Goal: Task Accomplishment & Management: Manage account settings

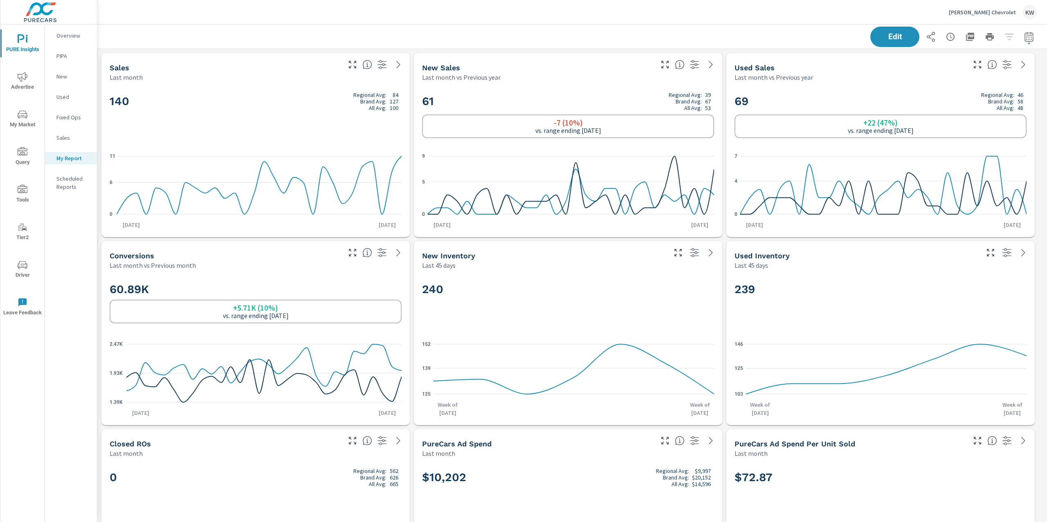
scroll to position [3970, 958]
click at [986, 14] on p "[PERSON_NAME] Chevrolet" at bounding box center [981, 12] width 67 height 7
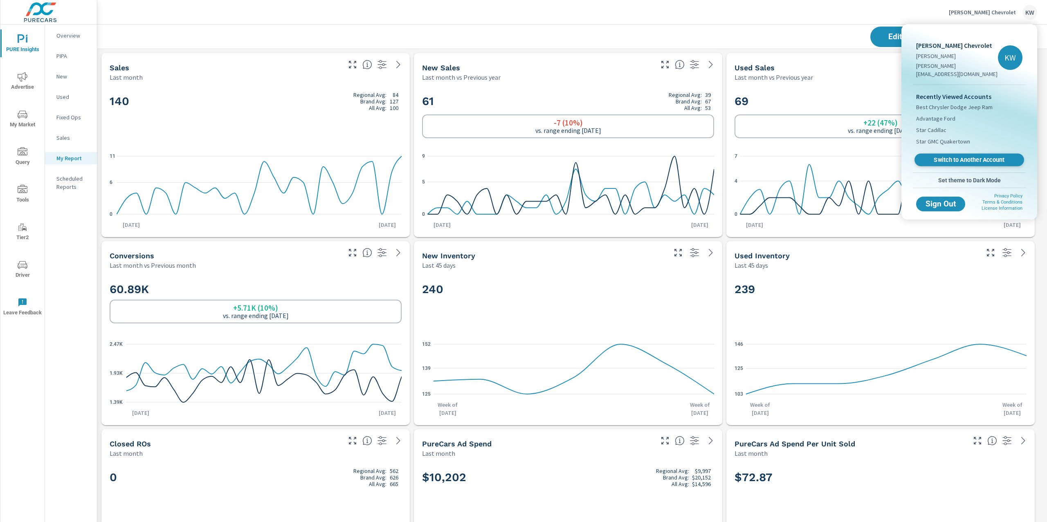
click at [953, 156] on span "Switch to Another Account" at bounding box center [969, 160] width 100 height 8
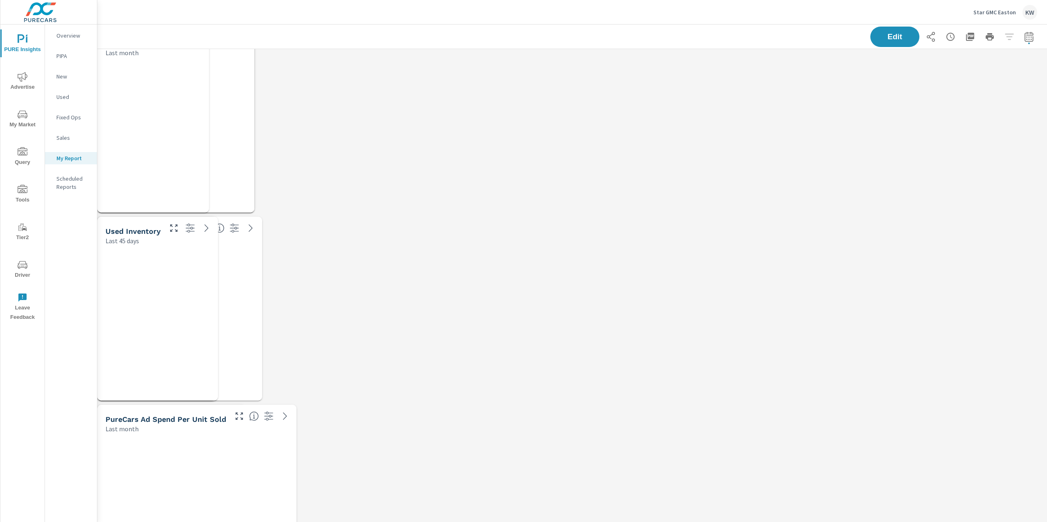
scroll to position [4535, 958]
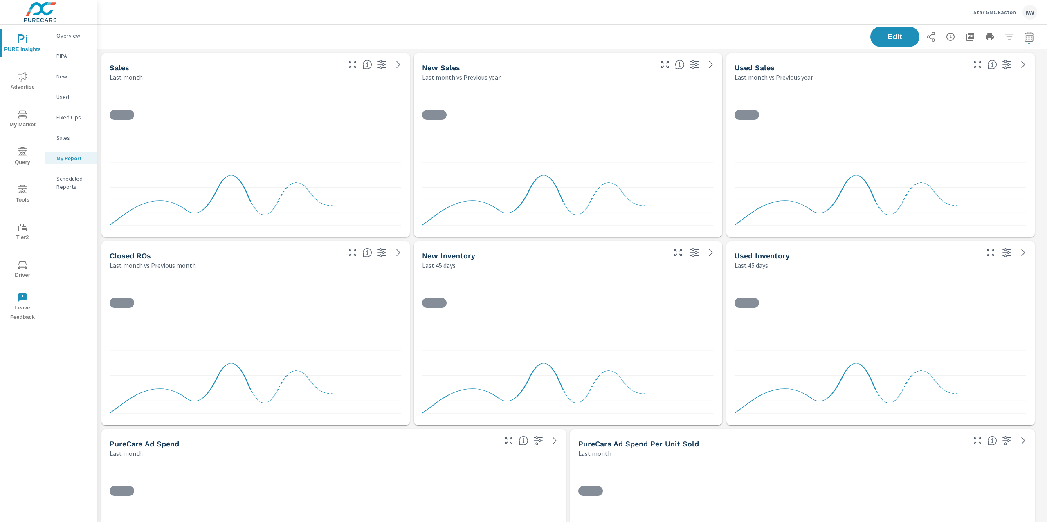
scroll to position [4535, 958]
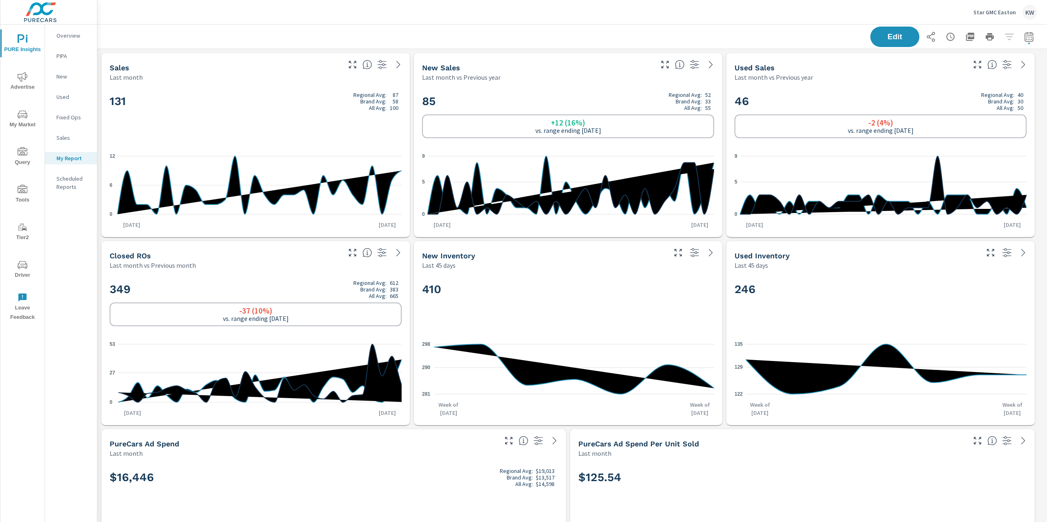
click at [21, 83] on span "Advertise" at bounding box center [22, 82] width 39 height 20
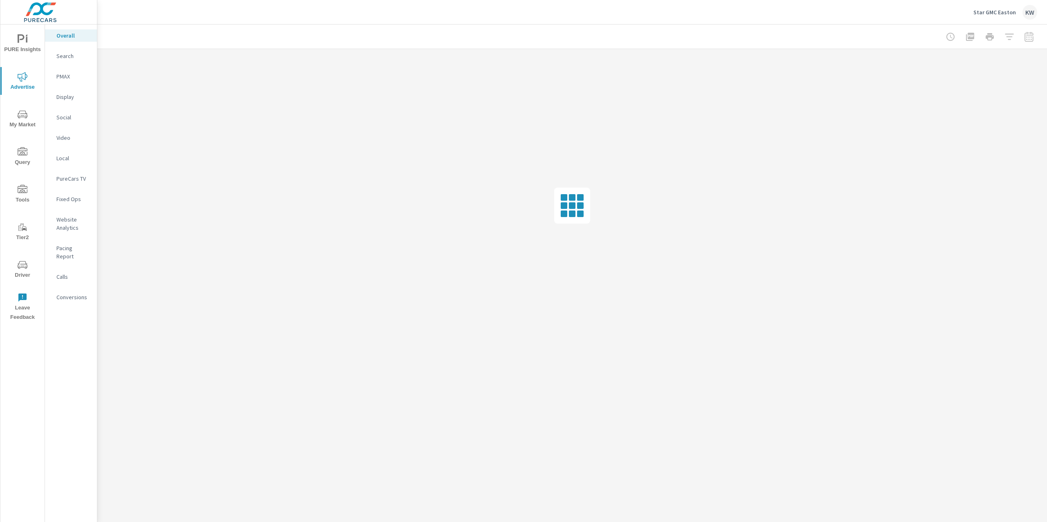
click at [69, 179] on p "PureCars TV" at bounding box center [73, 179] width 34 height 8
